Goal: Contribute content: Add original content to the website for others to see

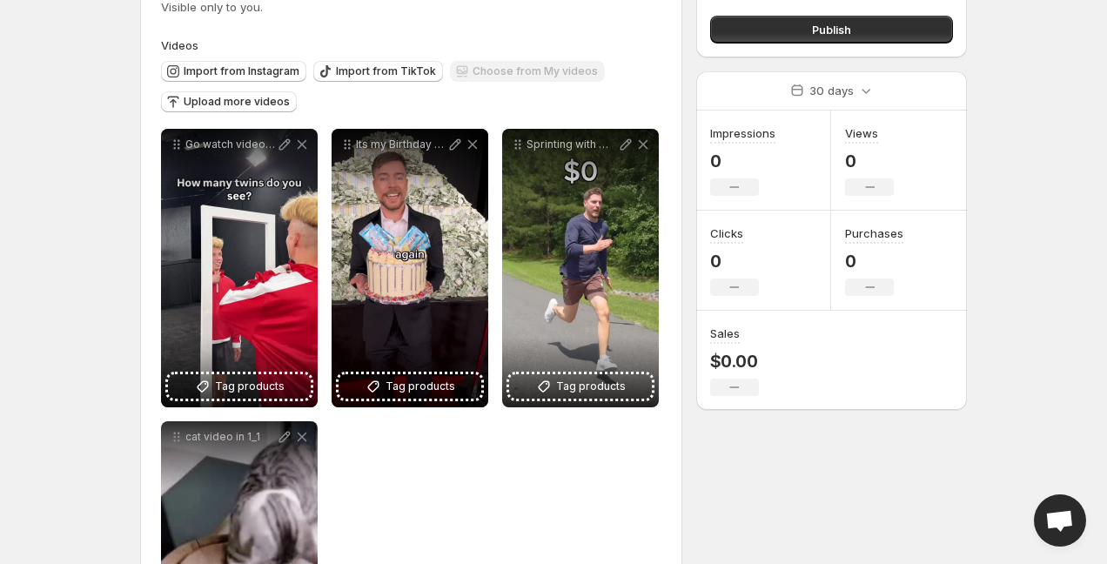
scroll to position [151, 0]
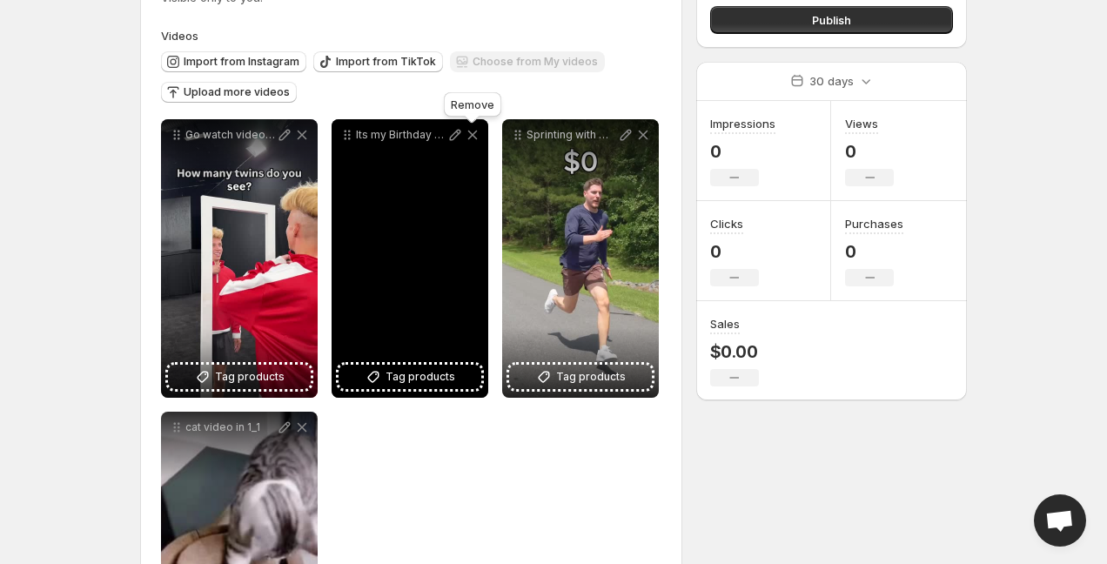
click at [471, 132] on icon at bounding box center [472, 134] width 17 height 17
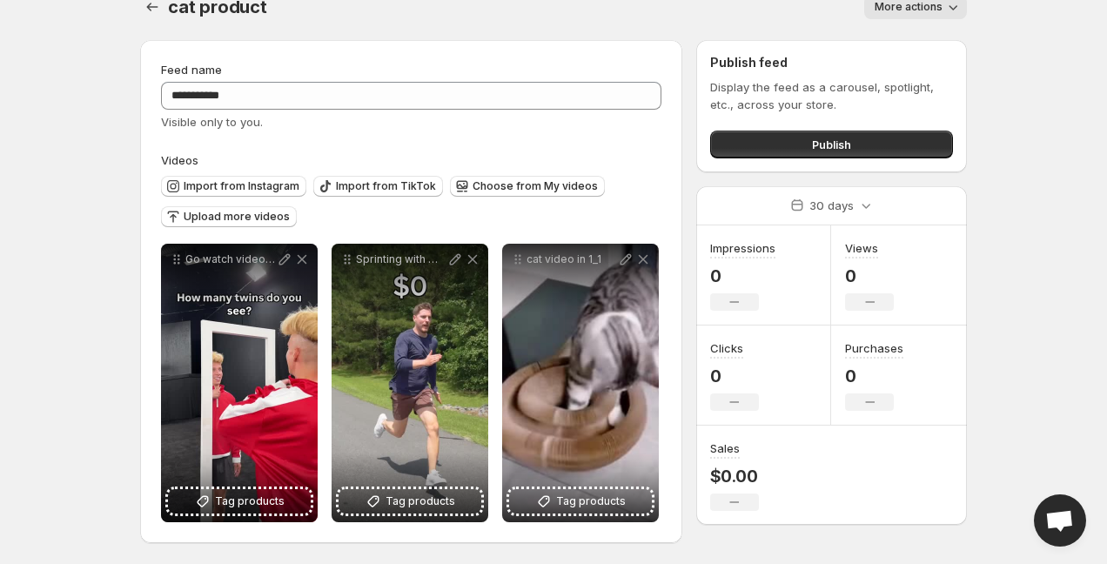
scroll to position [27, 0]
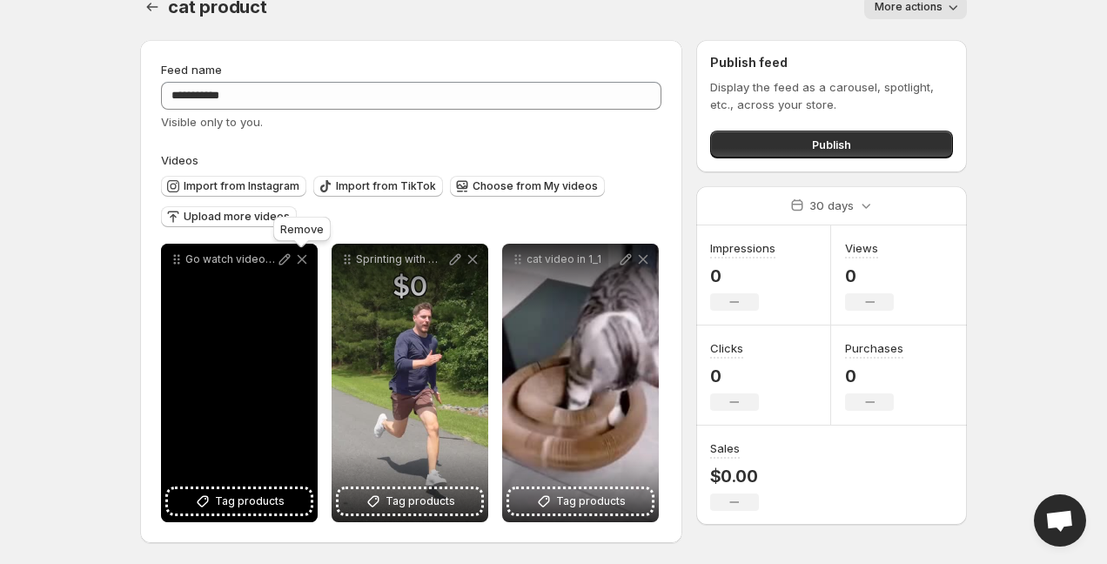
click at [293, 266] on icon at bounding box center [301, 259] width 17 height 17
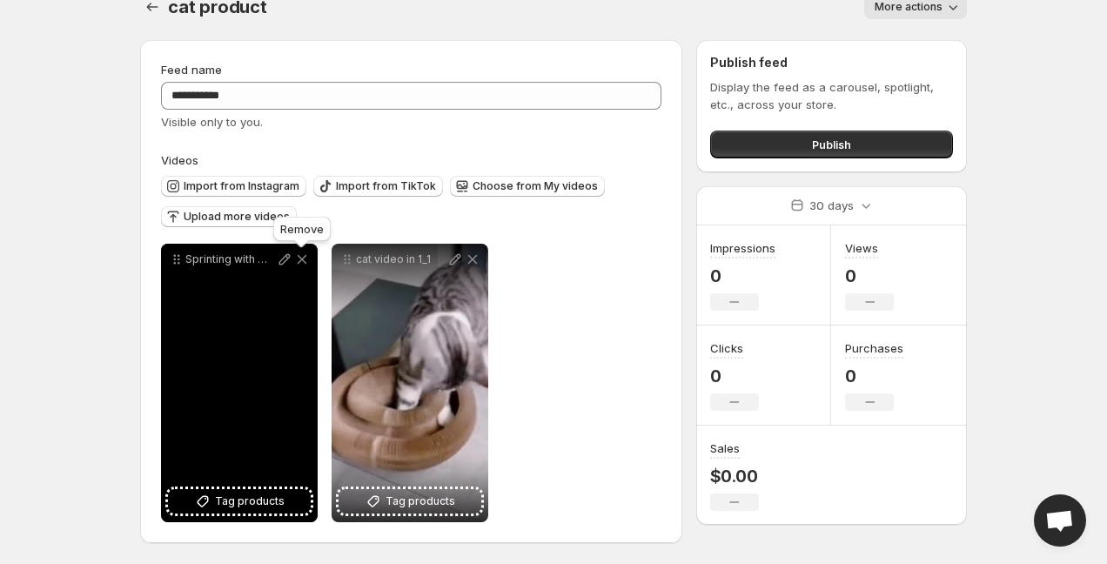
click at [293, 266] on icon at bounding box center [301, 259] width 17 height 17
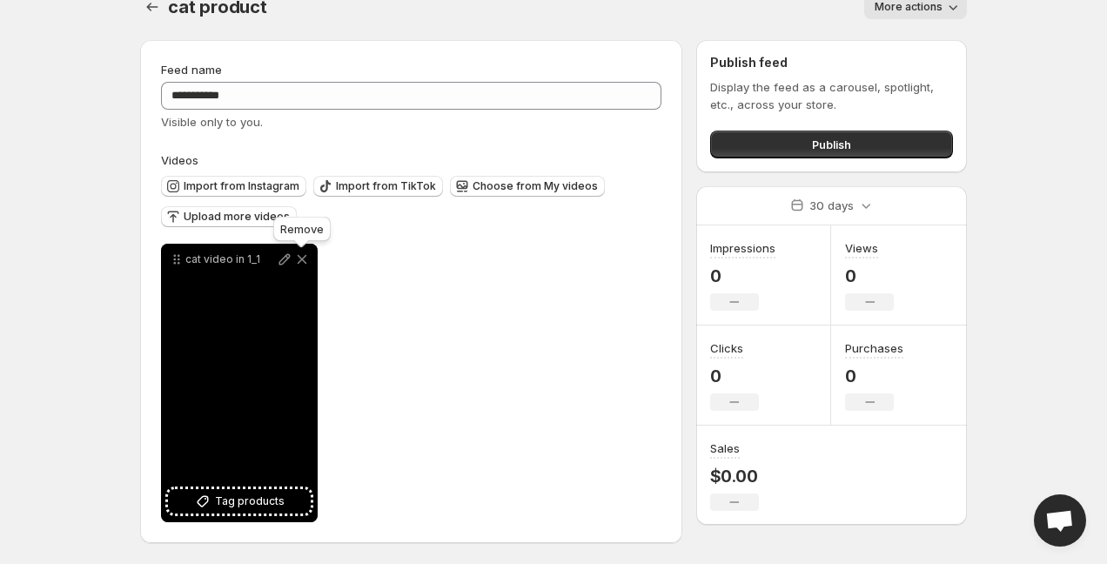
click at [303, 258] on icon at bounding box center [301, 259] width 17 height 17
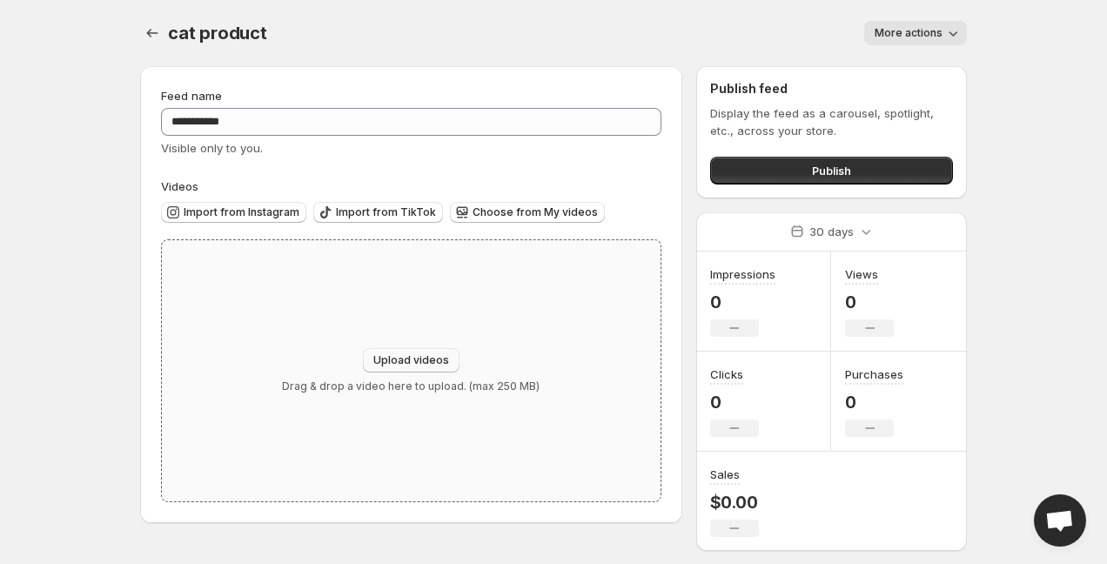
click at [429, 365] on span "Upload videos" at bounding box center [411, 360] width 76 height 14
type input "**********"
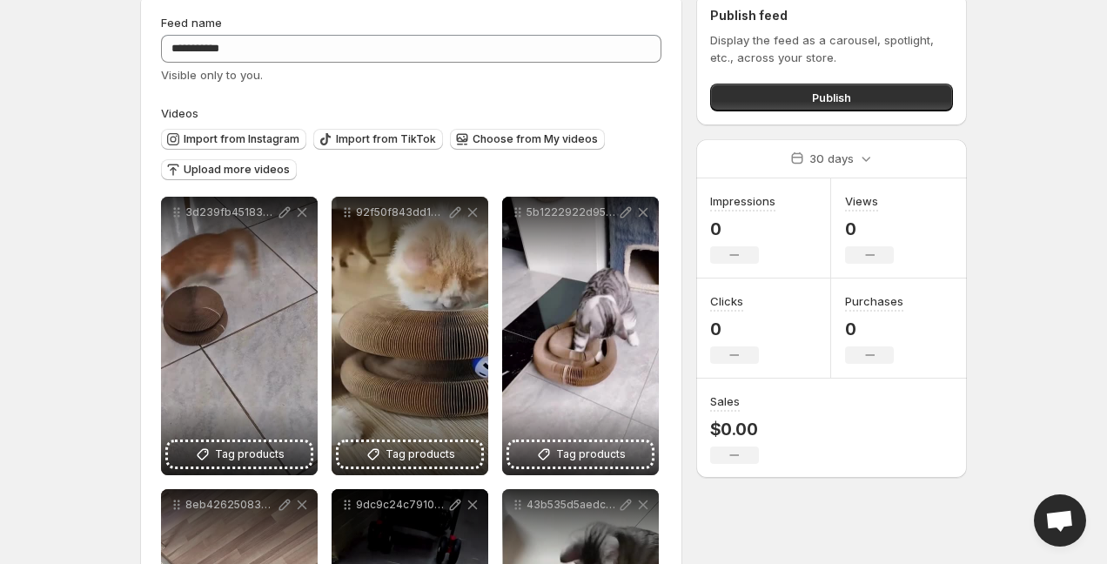
scroll to position [80, 0]
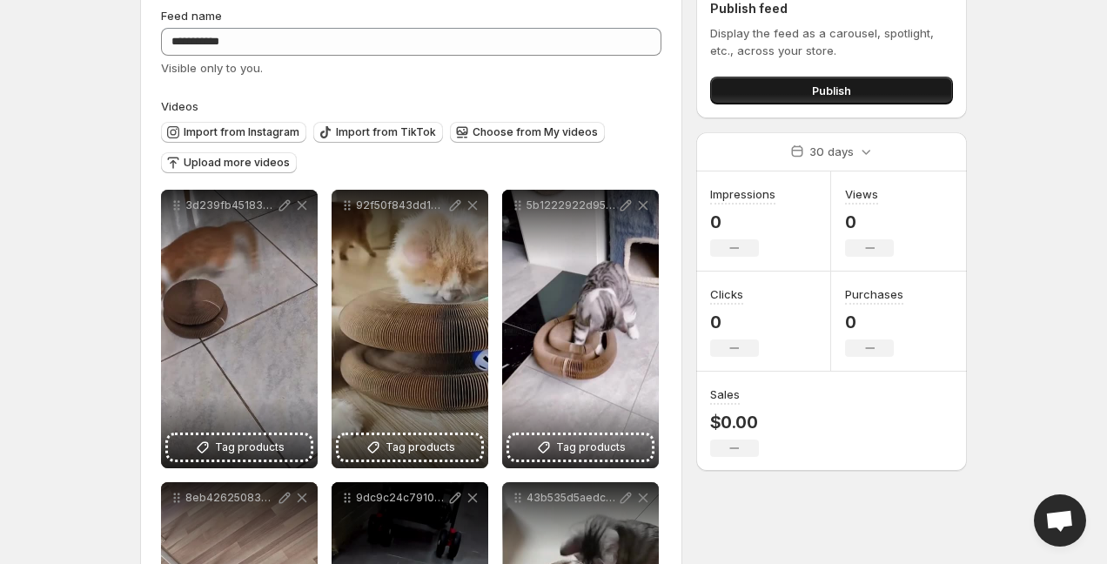
click at [803, 94] on button "Publish" at bounding box center [831, 91] width 243 height 28
